Goal: Find specific page/section: Find specific page/section

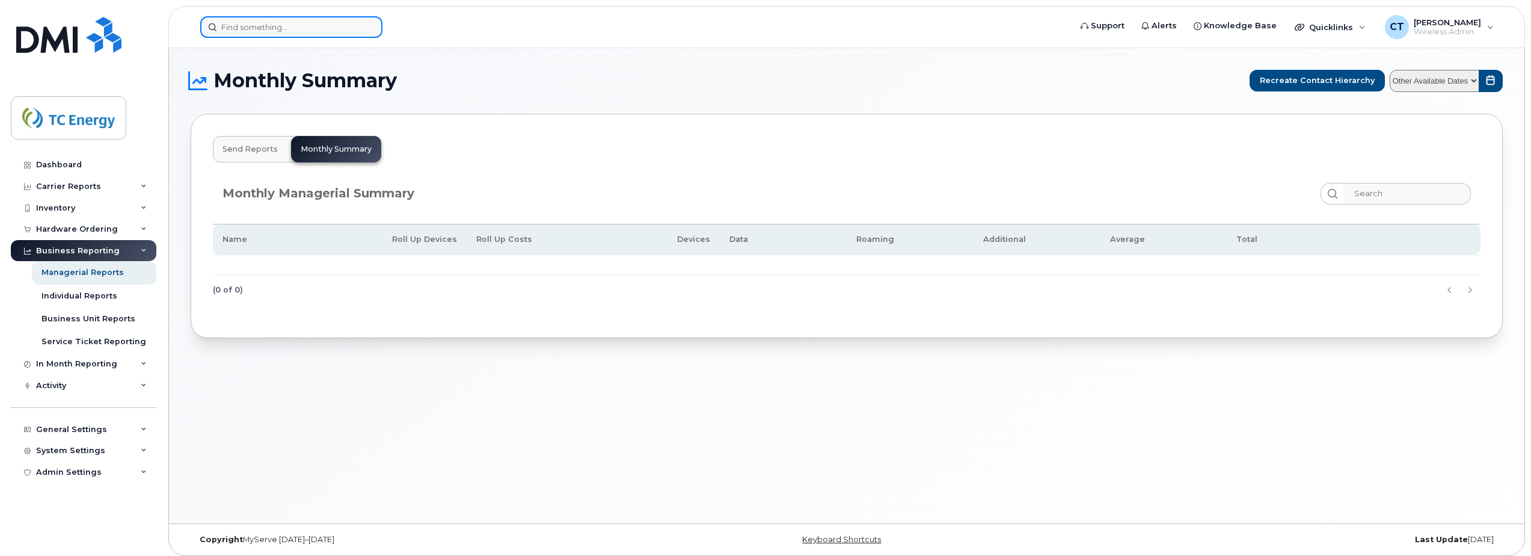
click at [251, 30] on input at bounding box center [291, 27] width 182 height 22
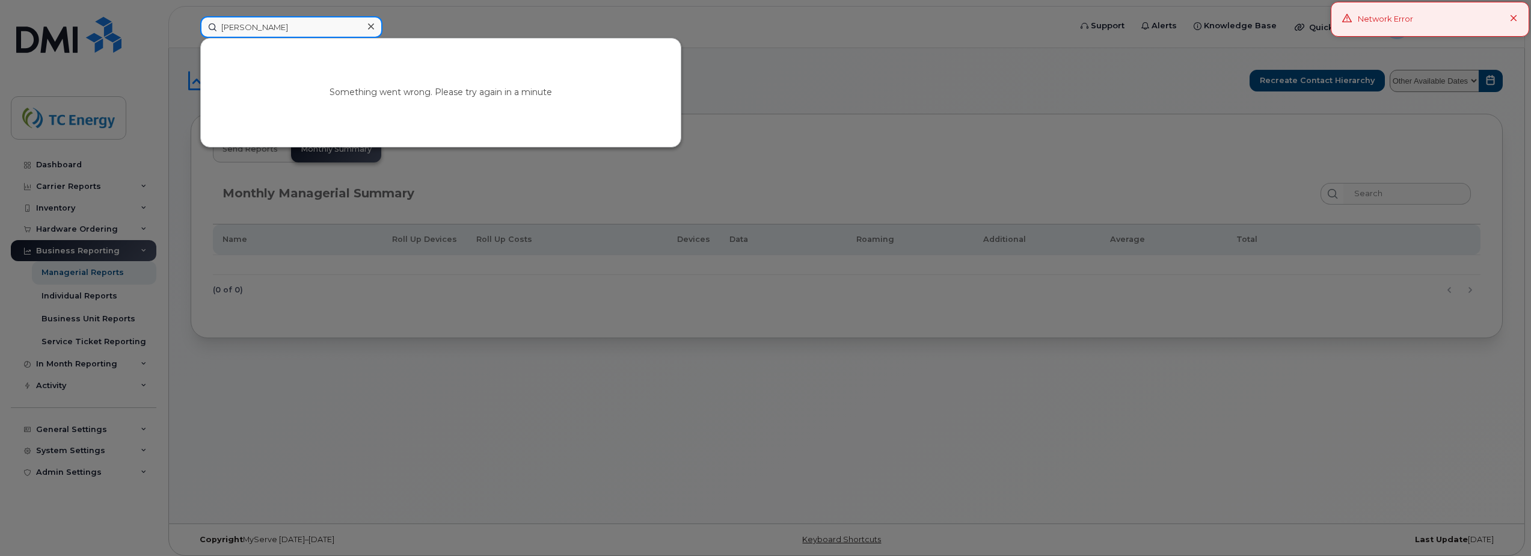
type input "[PERSON_NAME]"
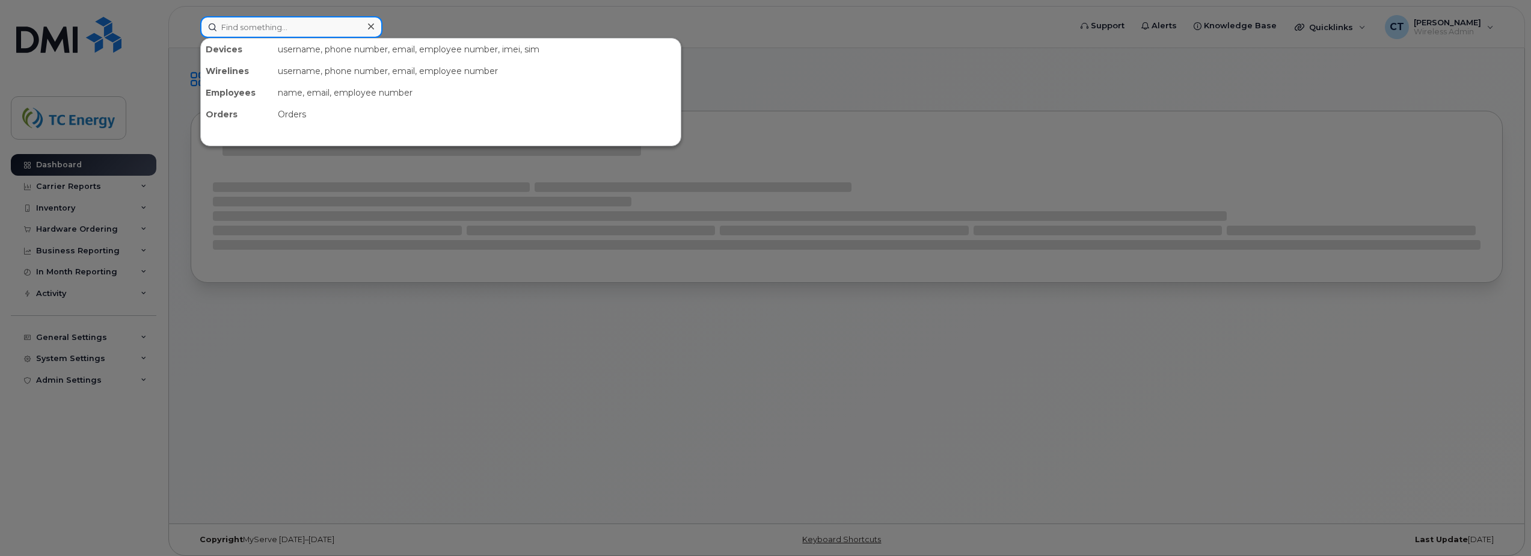
click at [286, 26] on input at bounding box center [291, 27] width 182 height 22
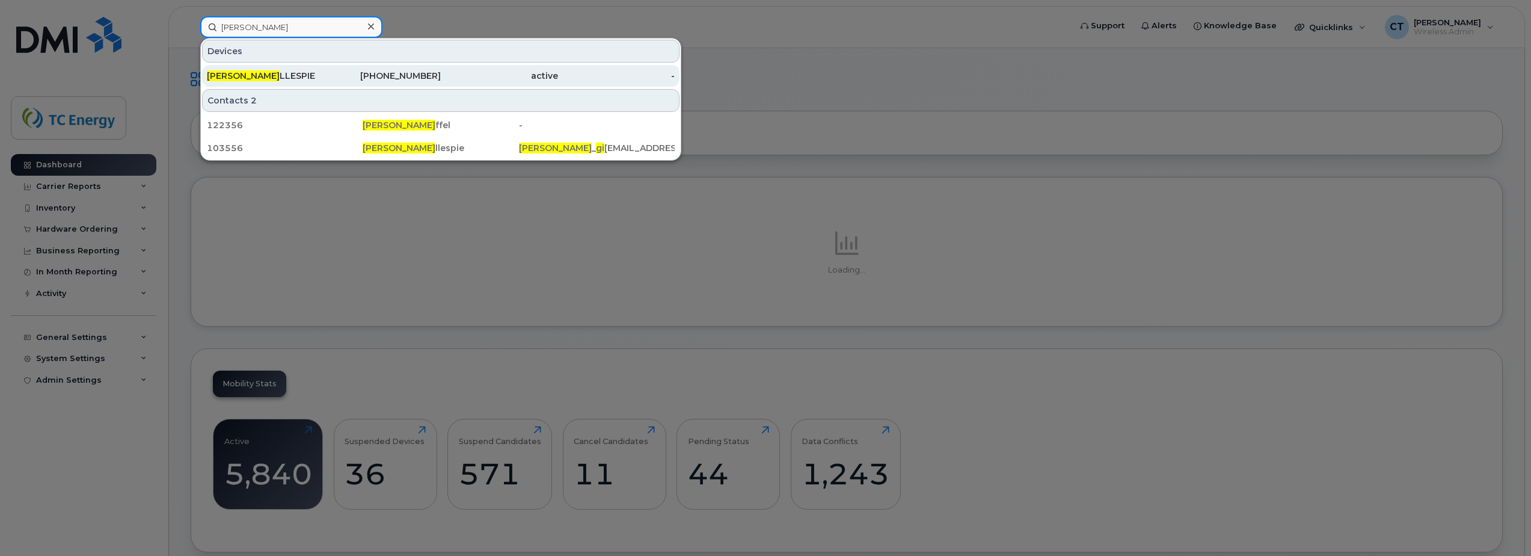
type input "jay gi"
click at [286, 79] on div "JAY GI LLESPIE" at bounding box center [265, 76] width 117 height 12
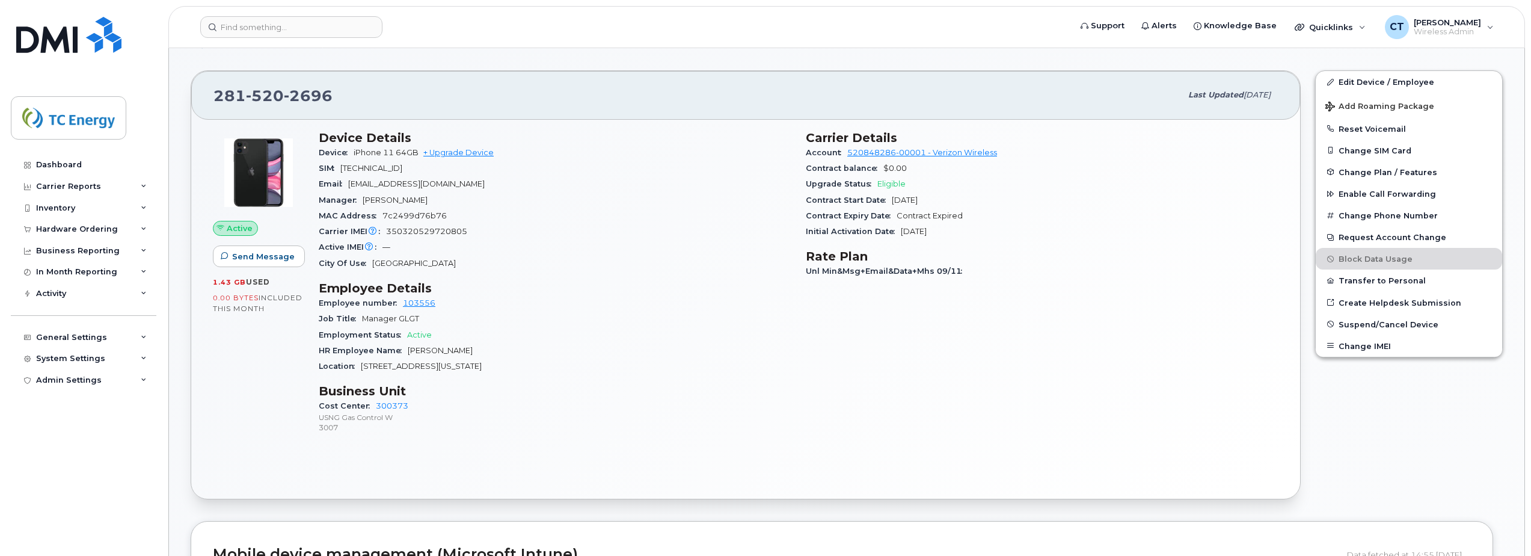
scroll to position [241, 0]
